Goal: Task Accomplishment & Management: Use online tool/utility

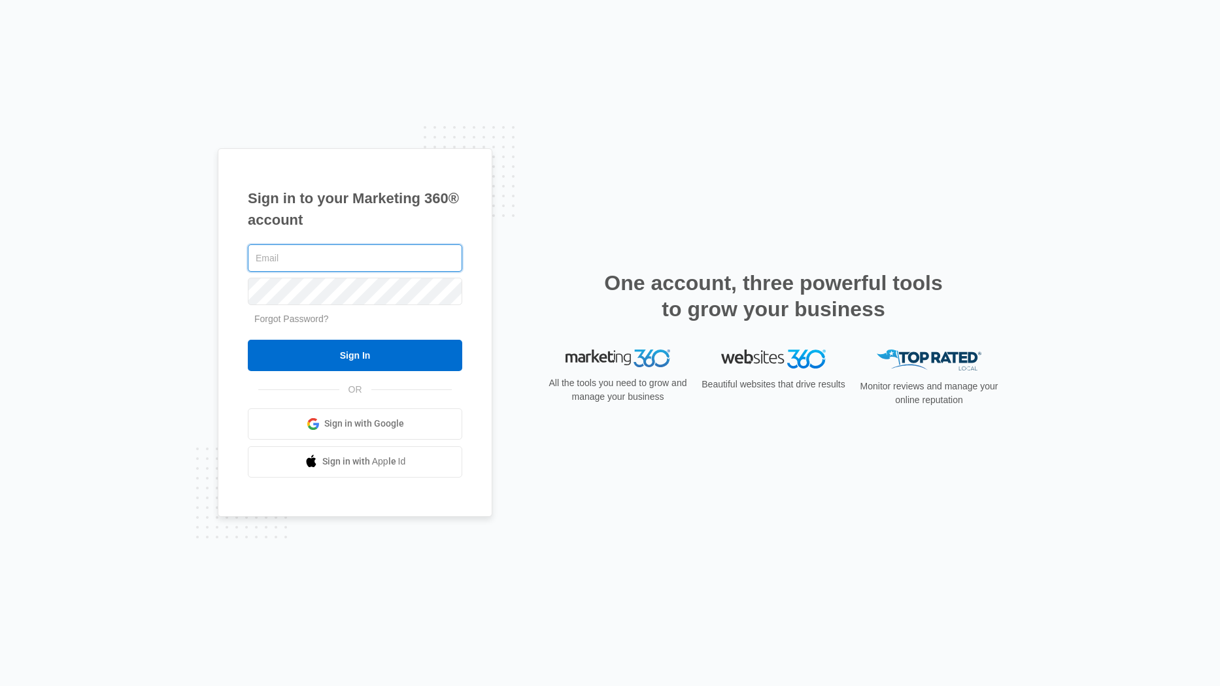
click at [292, 260] on input "text" at bounding box center [355, 258] width 214 height 27
type input "ian.dougan@madwire.com"
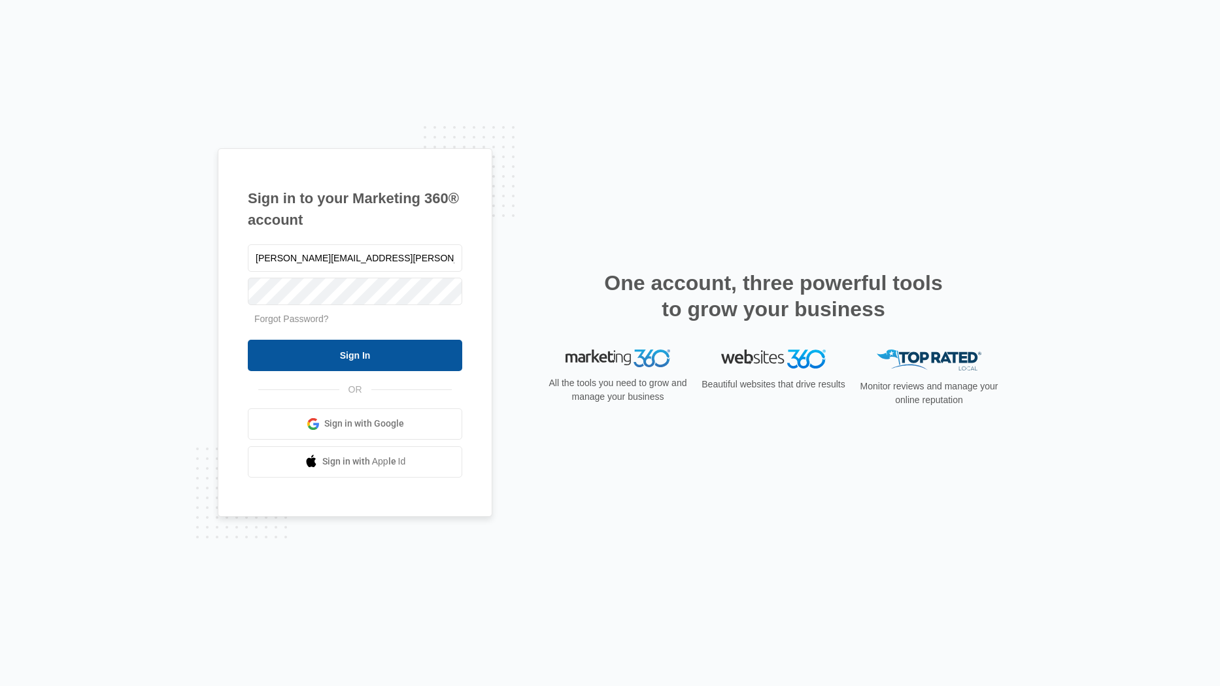
click at [370, 358] on input "Sign In" at bounding box center [355, 355] width 214 height 31
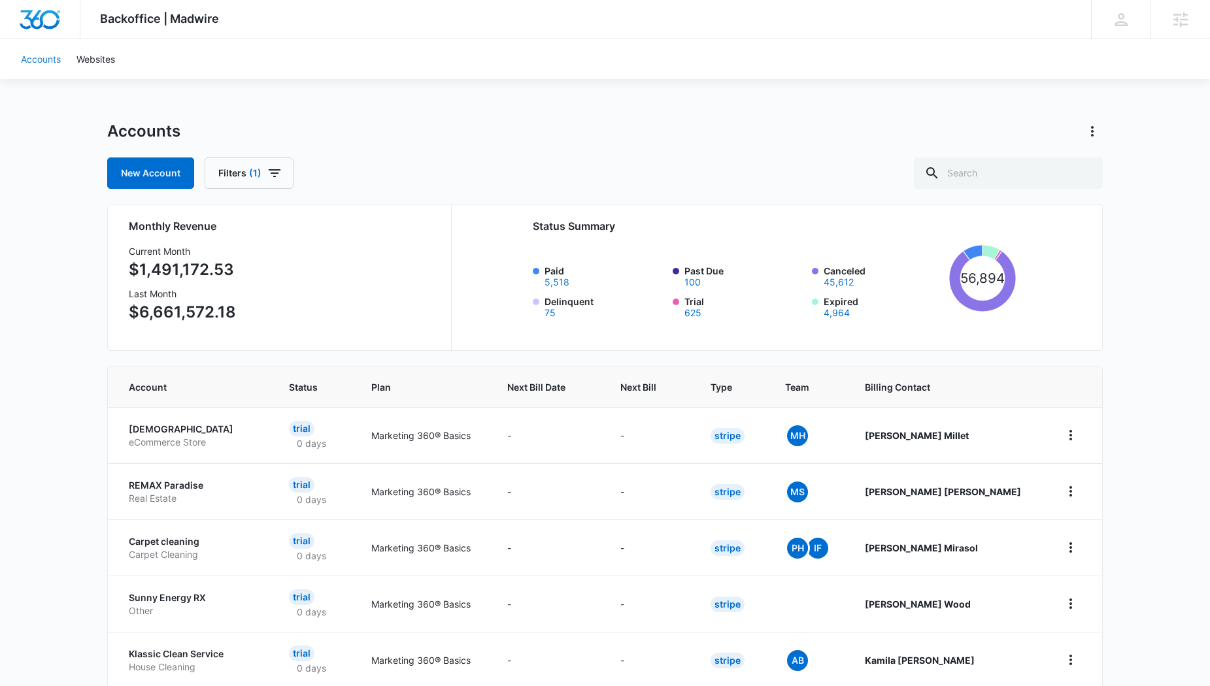
click at [40, 60] on link "Accounts" at bounding box center [41, 59] width 56 height 40
click at [1003, 172] on input "text" at bounding box center [1008, 173] width 189 height 31
click at [31, 60] on link "Accounts" at bounding box center [41, 59] width 56 height 40
click at [37, 59] on link "Accounts" at bounding box center [41, 59] width 56 height 40
click at [97, 59] on link "Websites" at bounding box center [96, 59] width 54 height 40
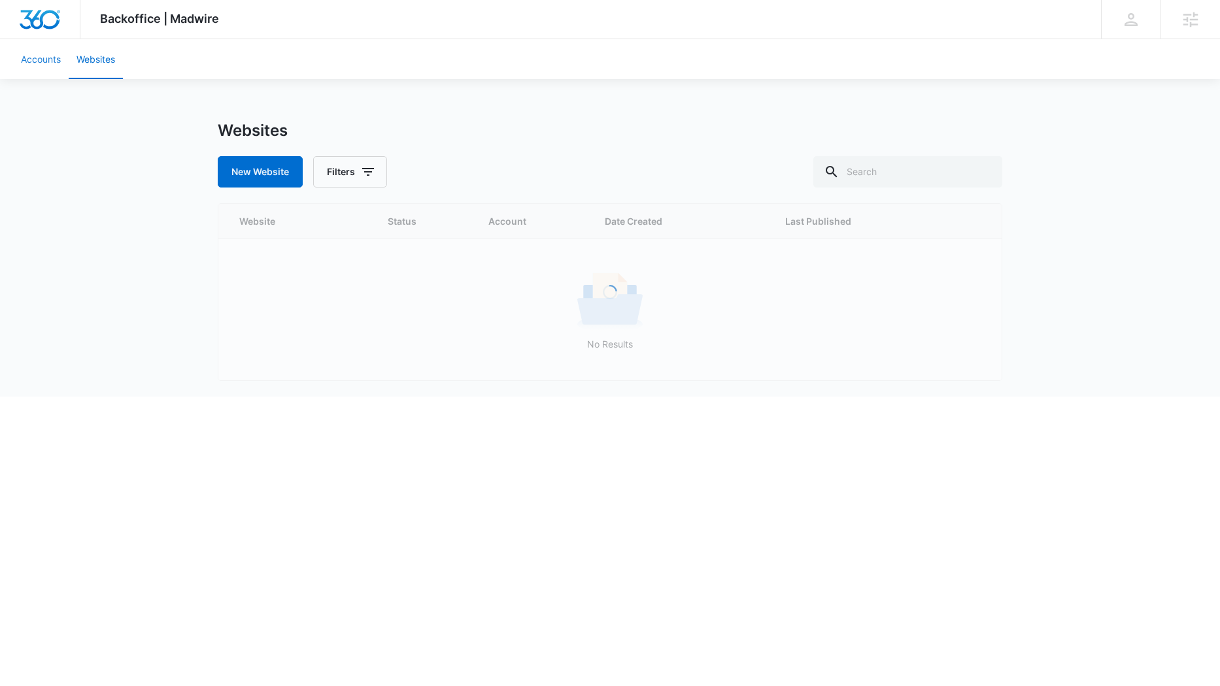
click at [28, 56] on link "Accounts" at bounding box center [41, 59] width 56 height 40
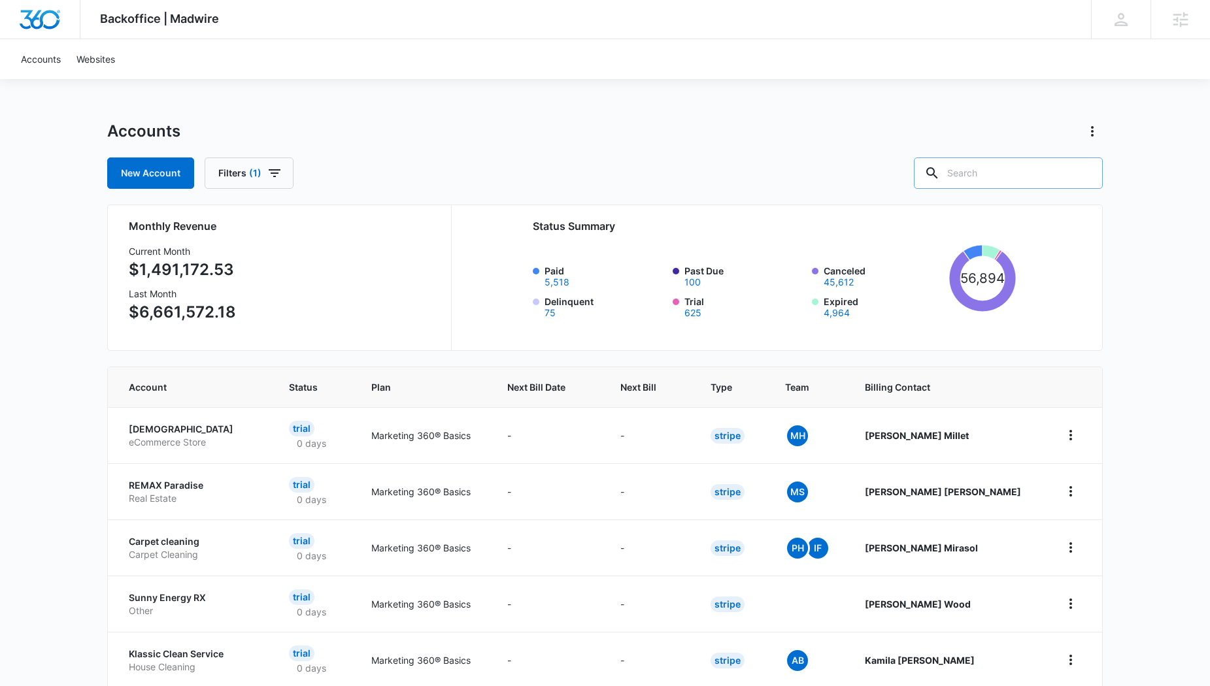
click at [1004, 166] on input "text" at bounding box center [1008, 173] width 189 height 31
paste input "M337303"
type input "M337303"
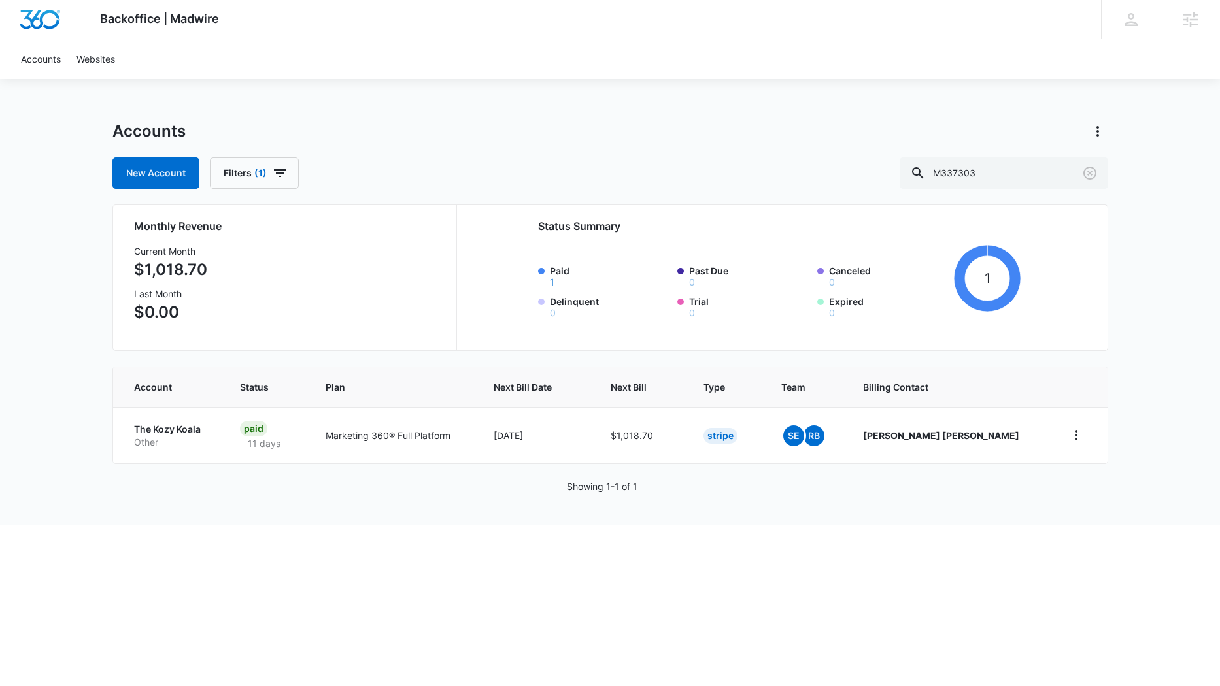
click at [157, 426] on p "The Kozy Koala" at bounding box center [171, 429] width 75 height 13
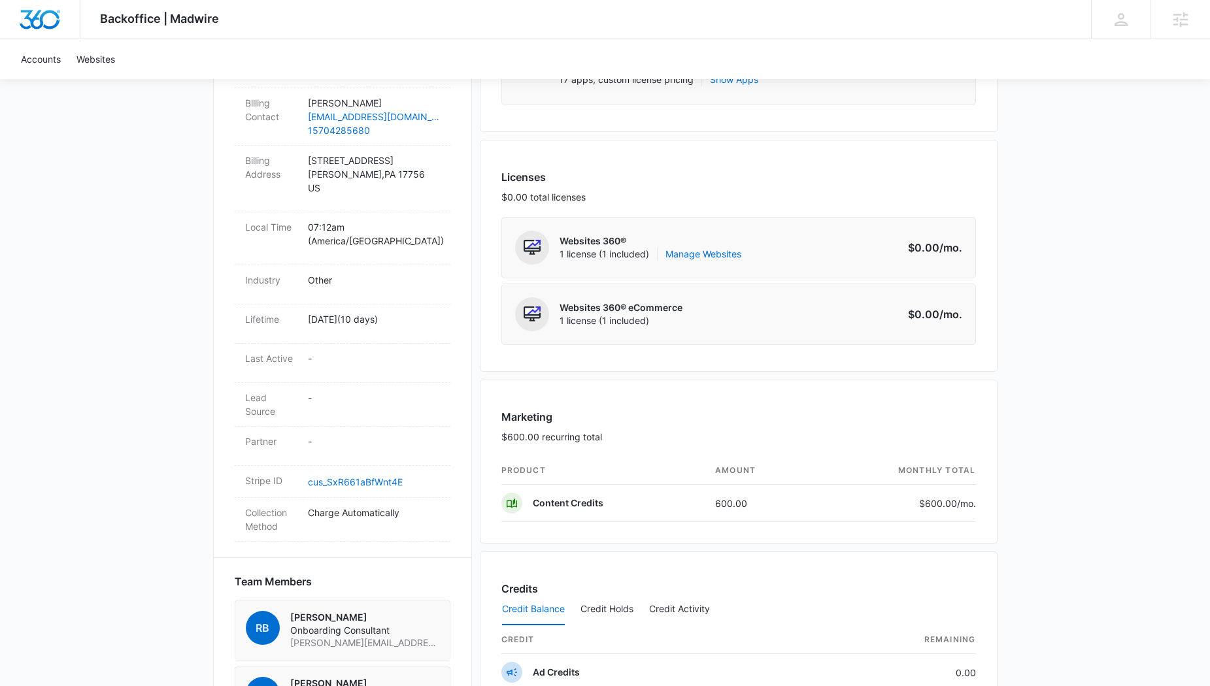
scroll to position [313, 0]
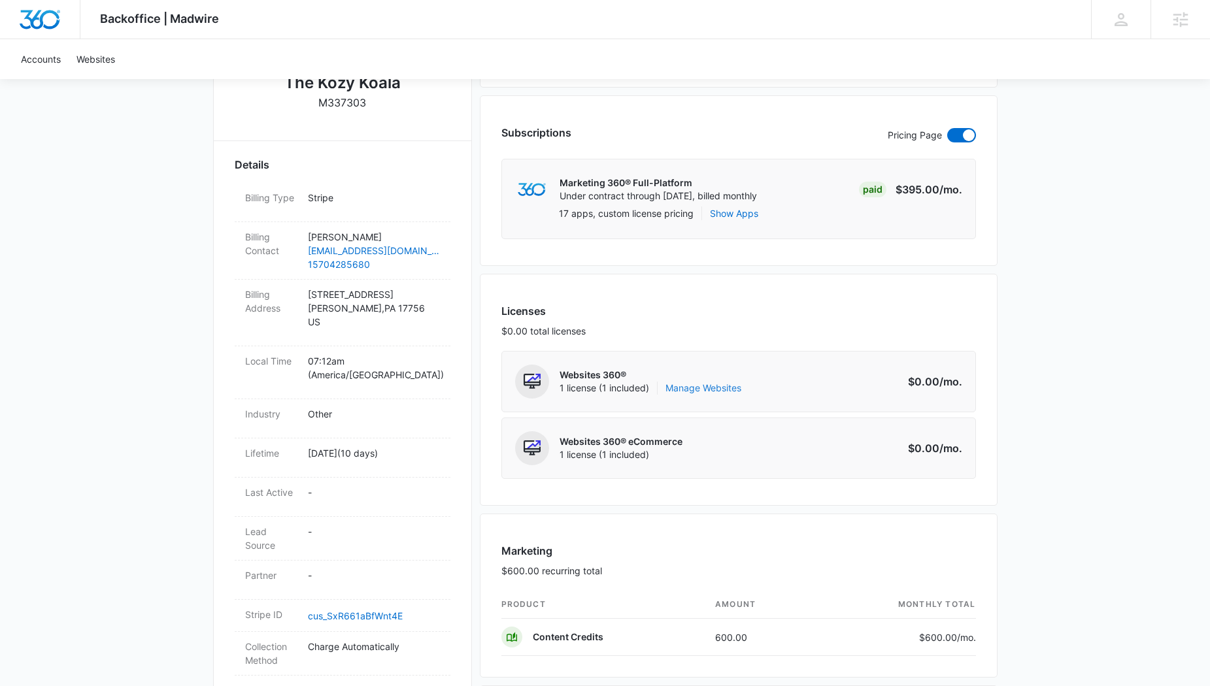
click at [709, 388] on link "Manage Websites" at bounding box center [704, 388] width 76 height 13
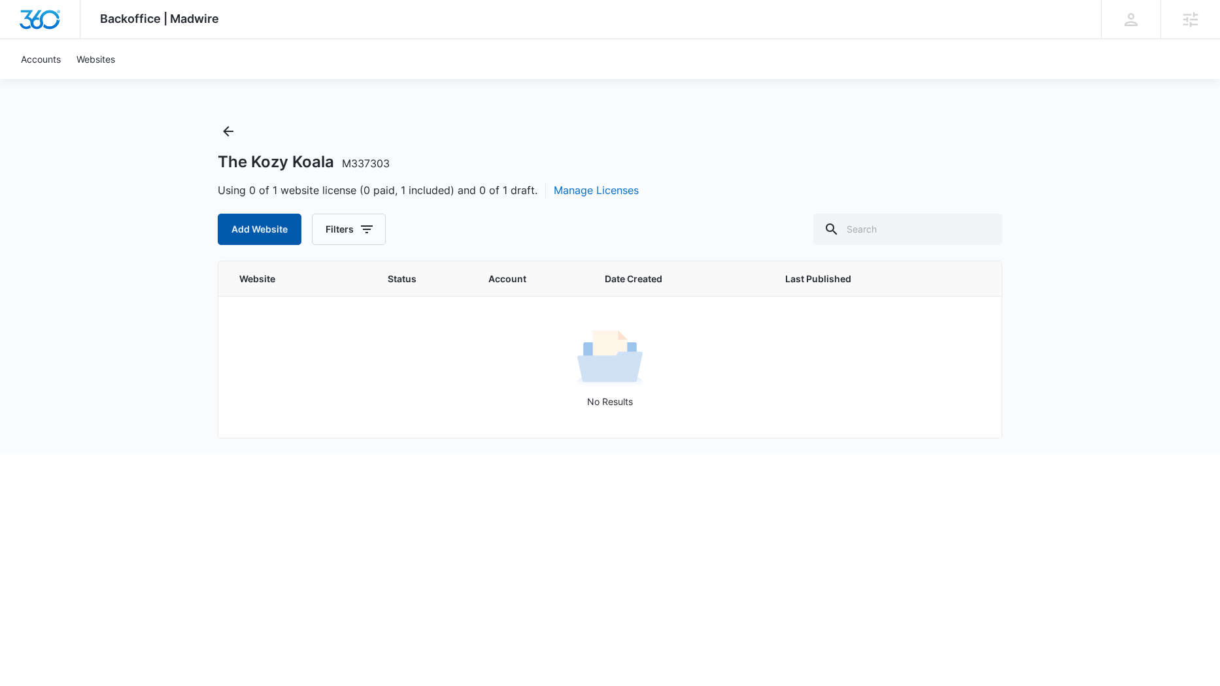
click at [260, 235] on button "Add Website" at bounding box center [260, 229] width 84 height 31
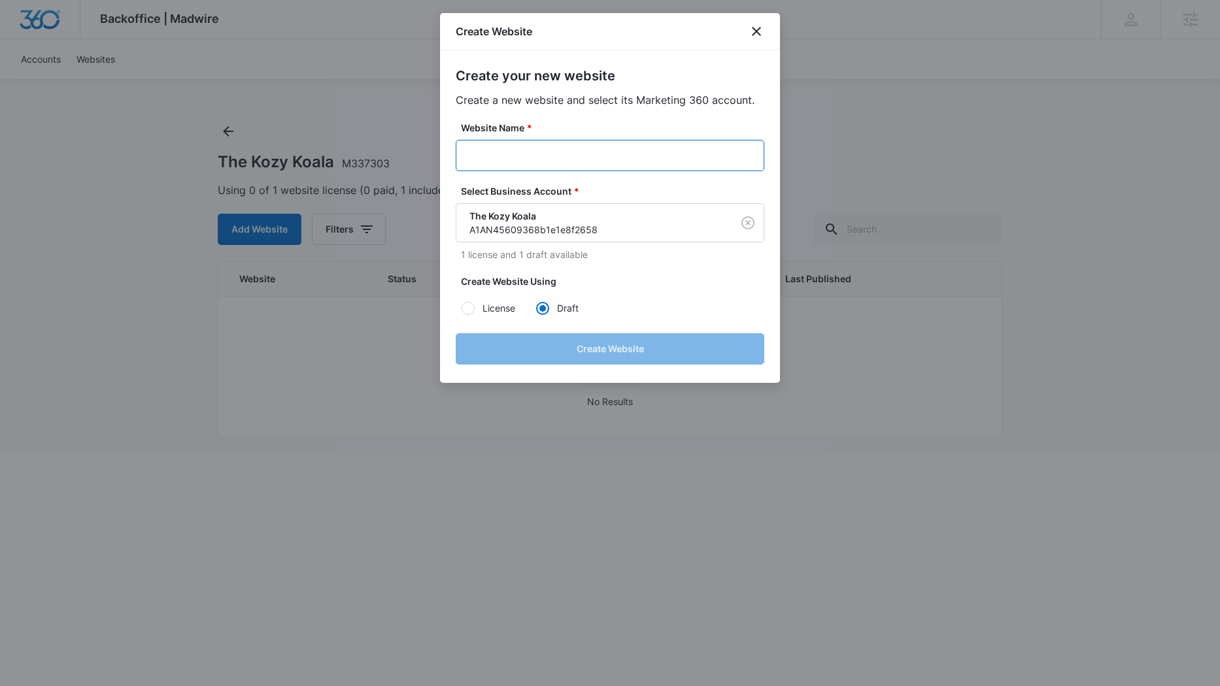
click at [532, 158] on input "Website Name *" at bounding box center [610, 155] width 309 height 31
paste input "M337303"
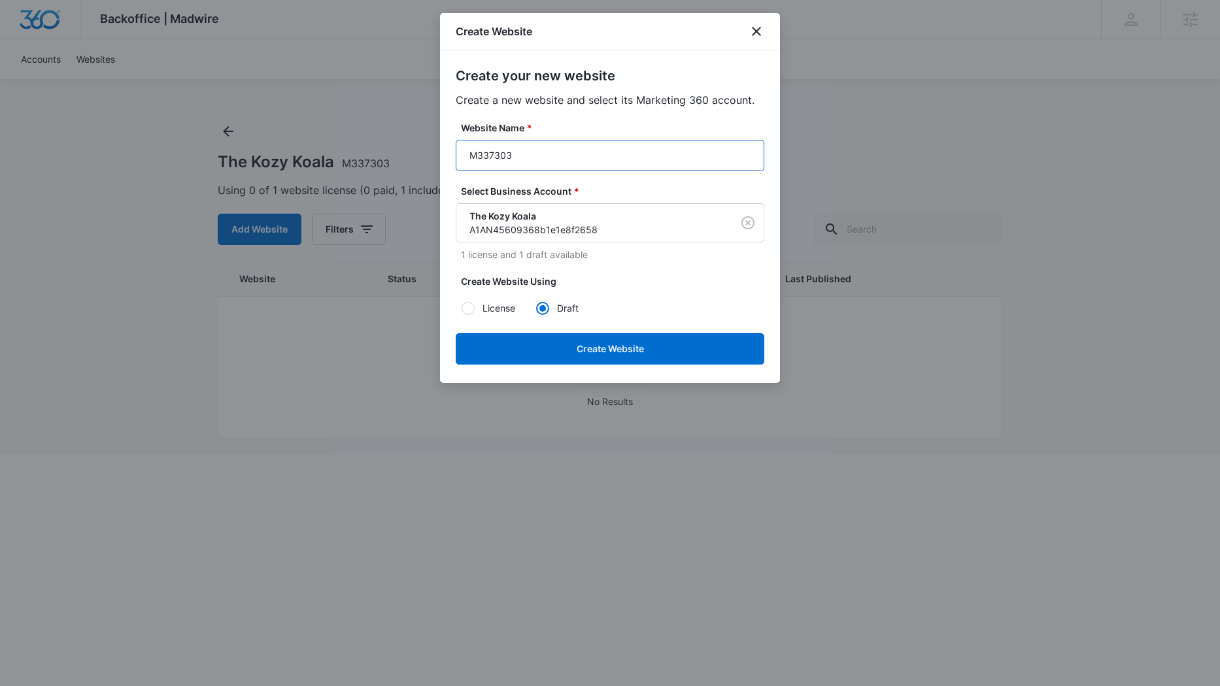
click at [577, 155] on input "M337303" at bounding box center [610, 155] width 309 height 31
paste input "The Kozy Koala"
drag, startPoint x: 638, startPoint y: 152, endPoint x: 418, endPoint y: 129, distance: 220.8
click at [418, 129] on body "Backoffice | Madwire Apps Settings ID Ian Dougan ian.dougan@madwire.com My Prof…" at bounding box center [610, 227] width 1220 height 454
type input "M337303 The Kozy Koala"
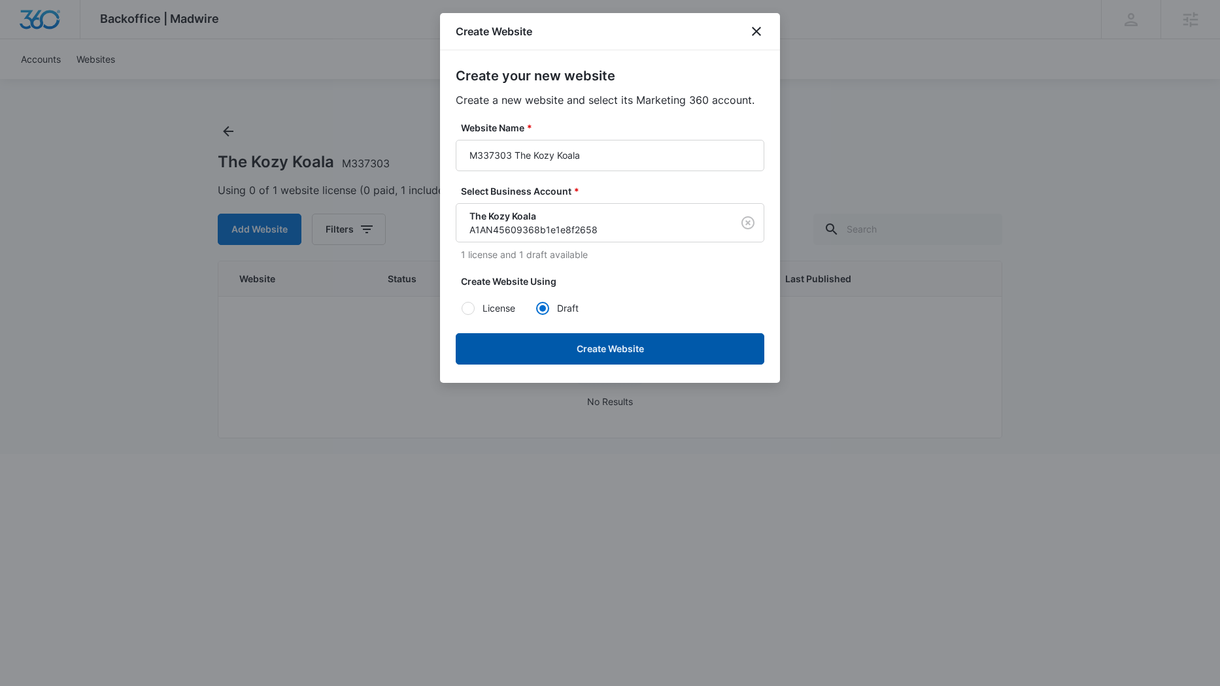
click at [638, 341] on button "Create Website" at bounding box center [610, 348] width 309 height 31
